Goal: Transaction & Acquisition: Purchase product/service

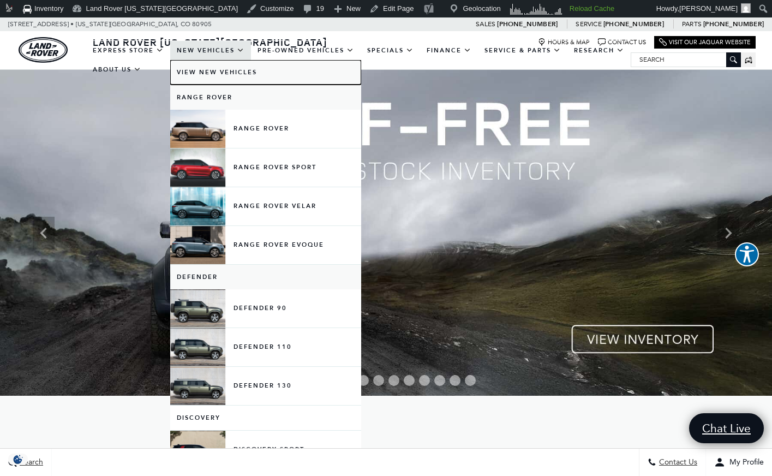
click at [229, 77] on link "View New Vehicles" at bounding box center [265, 72] width 191 height 25
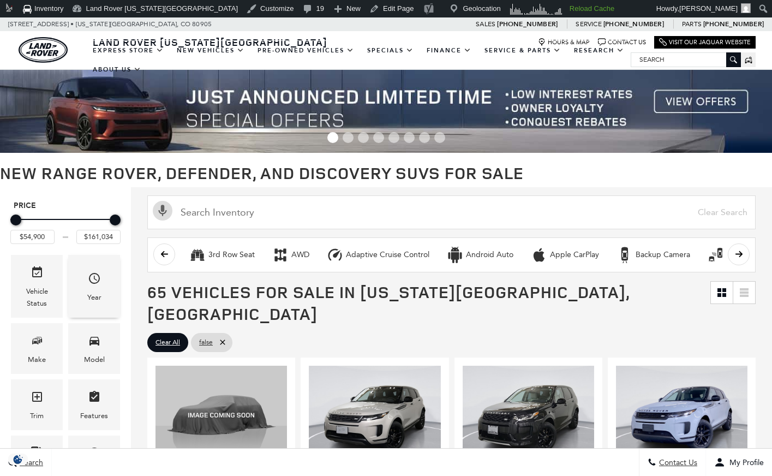
click at [103, 289] on div "Year" at bounding box center [94, 286] width 52 height 63
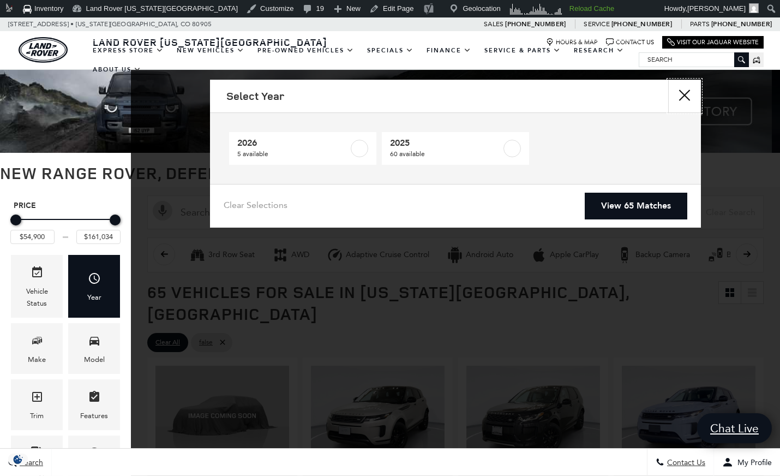
click at [679, 98] on button "close" at bounding box center [684, 96] width 33 height 33
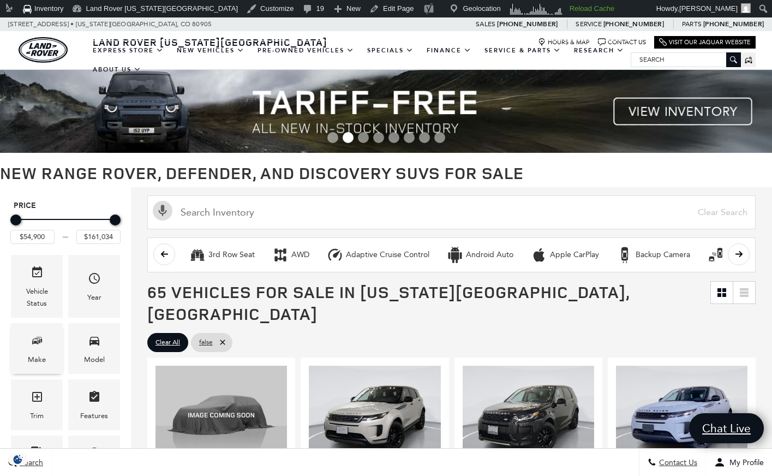
click at [51, 352] on div "Make" at bounding box center [37, 348] width 52 height 51
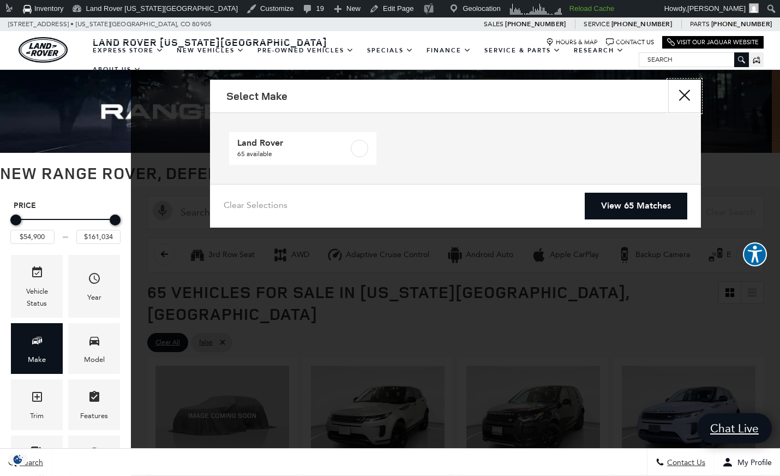
click at [693, 91] on button "Close" at bounding box center [684, 96] width 33 height 33
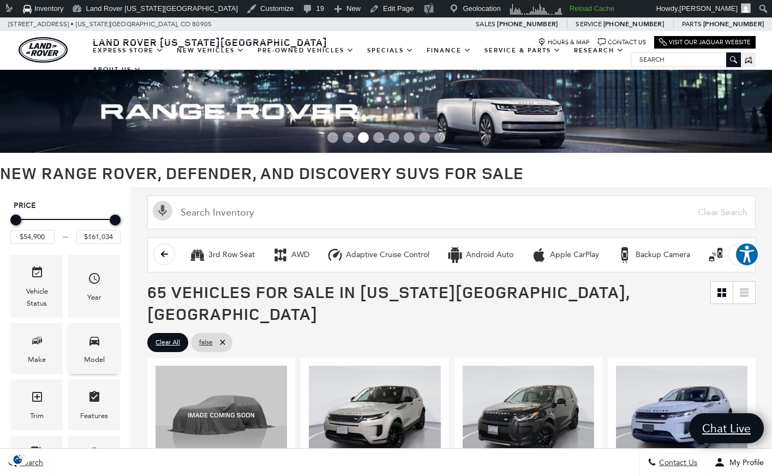
click at [88, 356] on div "Model" at bounding box center [94, 360] width 21 height 12
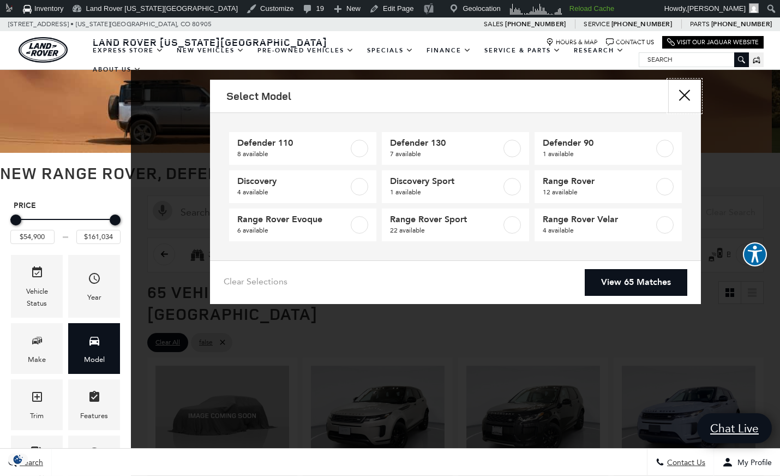
click at [691, 100] on button "Close" at bounding box center [684, 96] width 33 height 33
